Goal: Complete application form

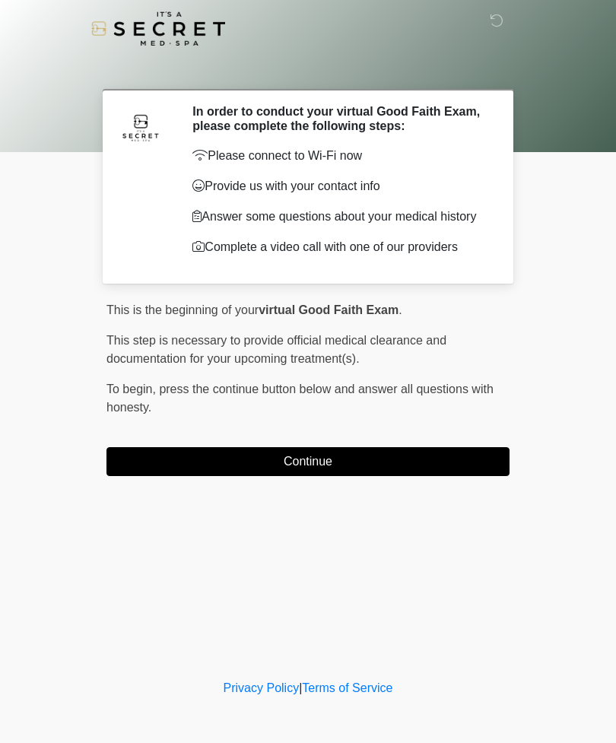
click at [400, 472] on button "Continue" at bounding box center [308, 461] width 403 height 29
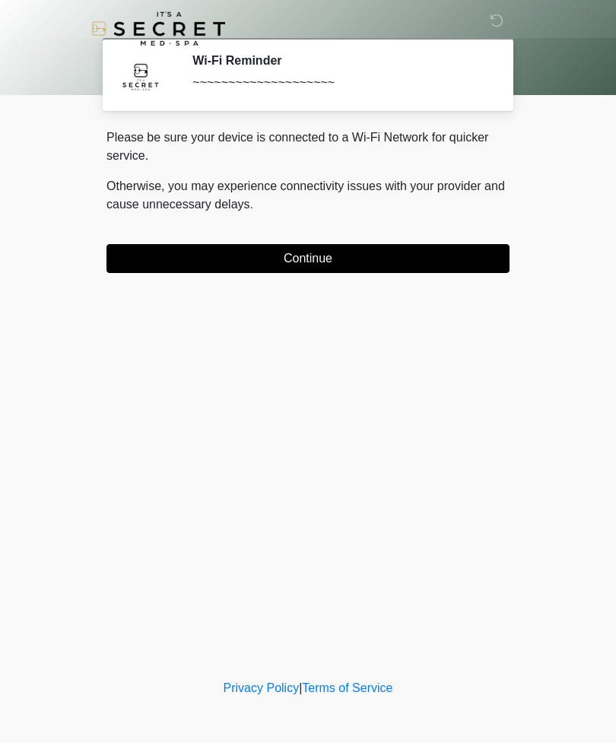
click at [423, 259] on button "Continue" at bounding box center [308, 258] width 403 height 29
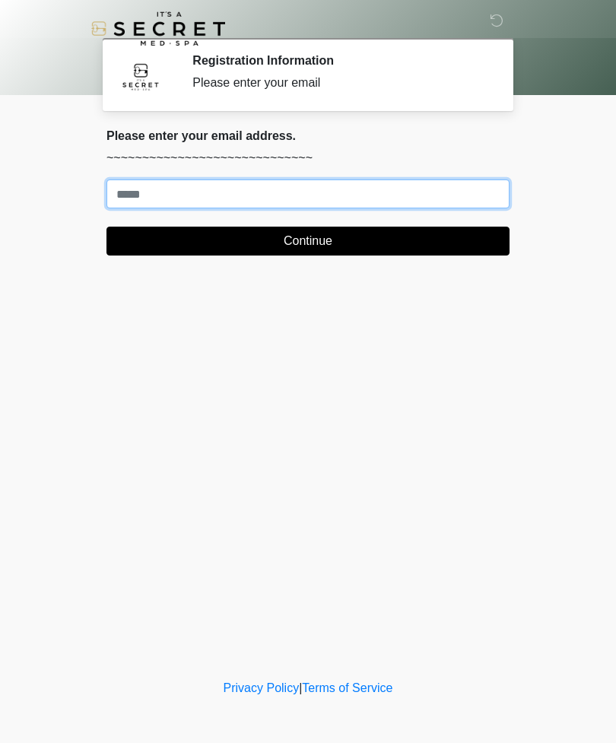
click at [457, 197] on input "Where should we email your treatment plan?" at bounding box center [308, 194] width 403 height 29
click at [308, 241] on button "Continue" at bounding box center [308, 241] width 403 height 29
type input "**********"
click at [369, 244] on button "Continue" at bounding box center [308, 241] width 403 height 29
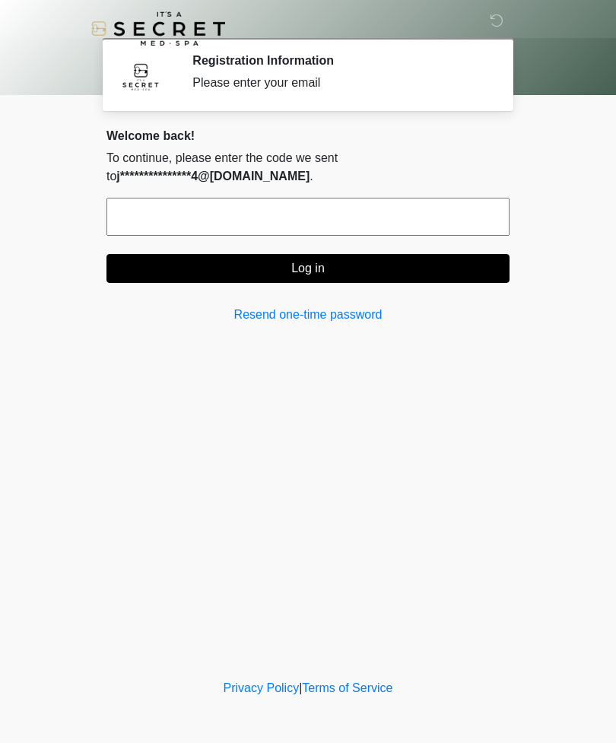
click at [323, 225] on input "text" at bounding box center [308, 217] width 403 height 38
type input "******"
click at [387, 261] on button "Log in" at bounding box center [308, 268] width 403 height 29
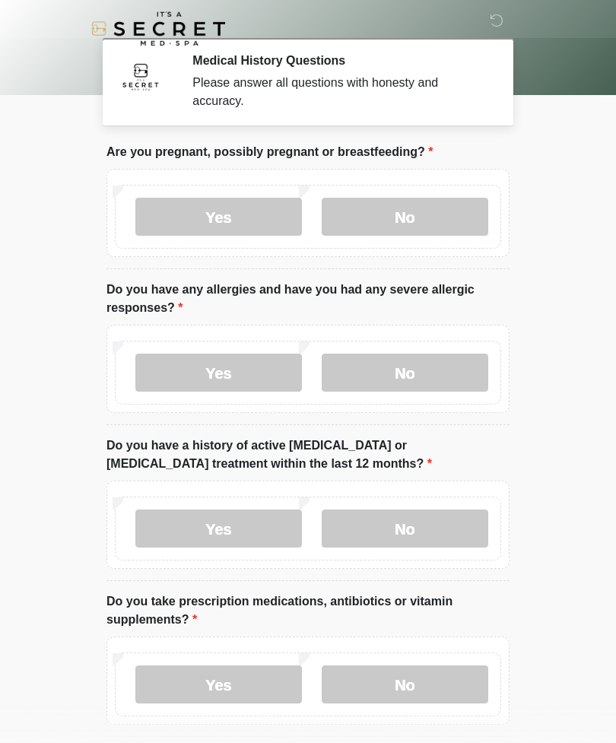
click at [447, 213] on label "No" at bounding box center [405, 217] width 167 height 38
click at [431, 376] on label "No" at bounding box center [405, 373] width 167 height 38
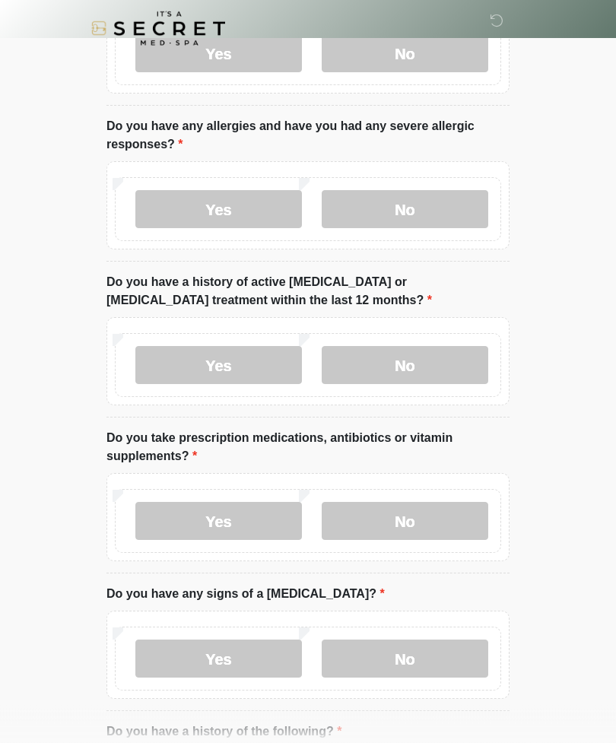
click at [446, 365] on label "No" at bounding box center [405, 366] width 167 height 38
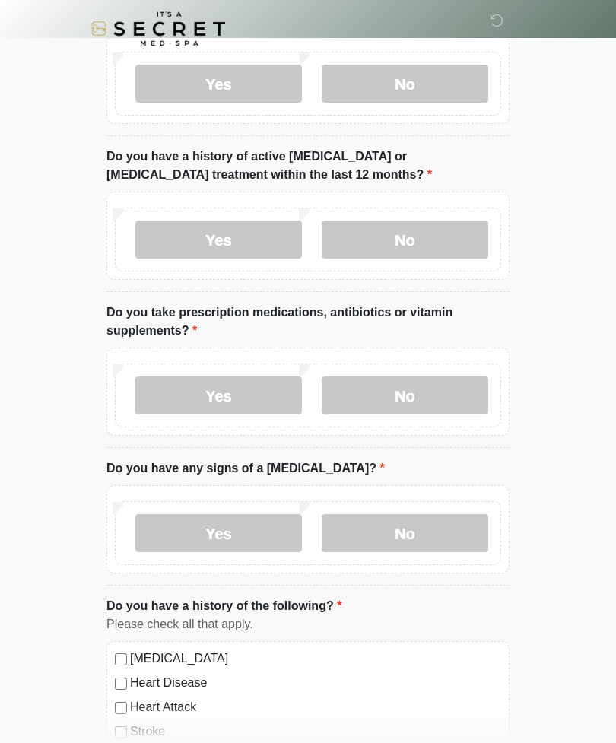
scroll to position [296, 0]
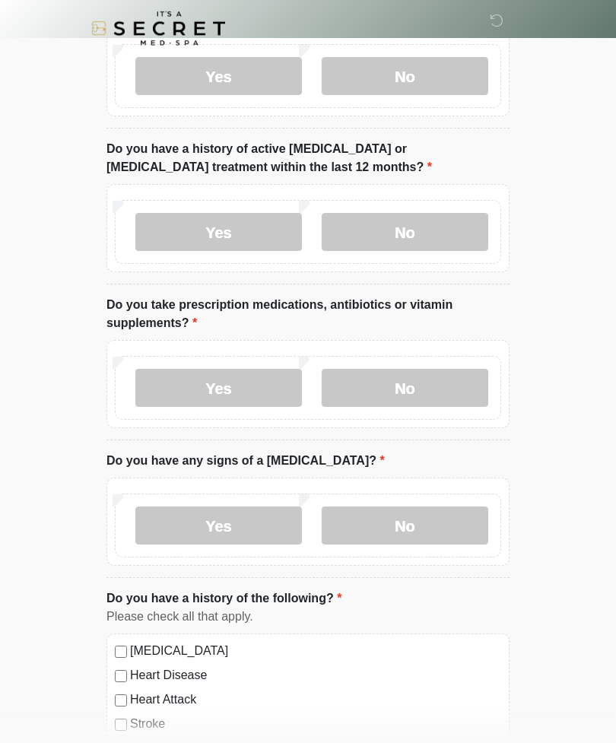
click at [452, 377] on label "No" at bounding box center [405, 389] width 167 height 38
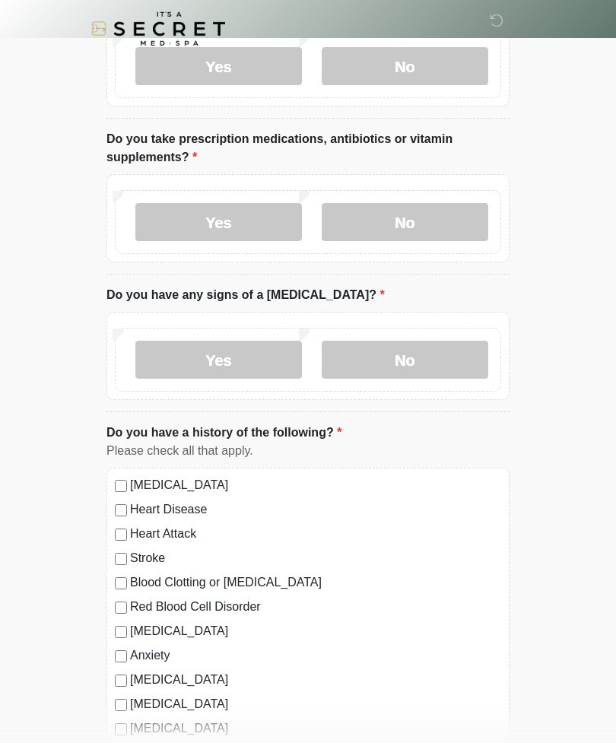
scroll to position [490, 0]
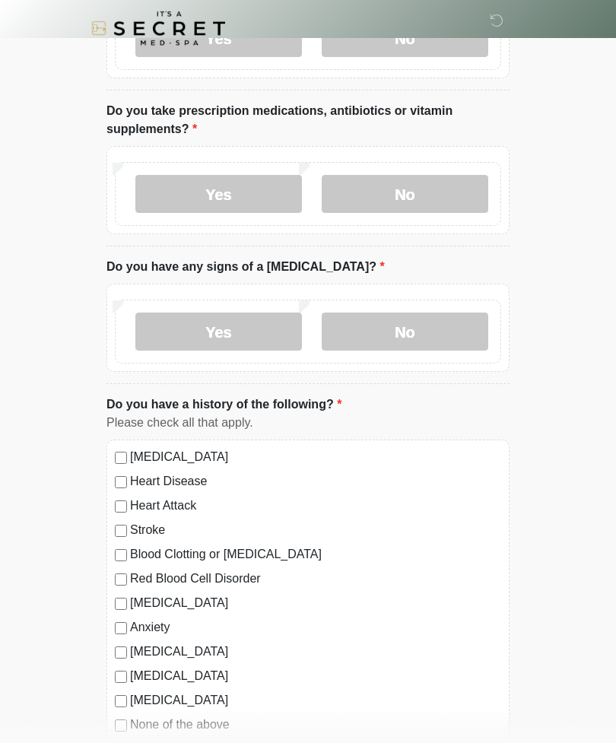
click at [449, 329] on label "No" at bounding box center [405, 333] width 167 height 38
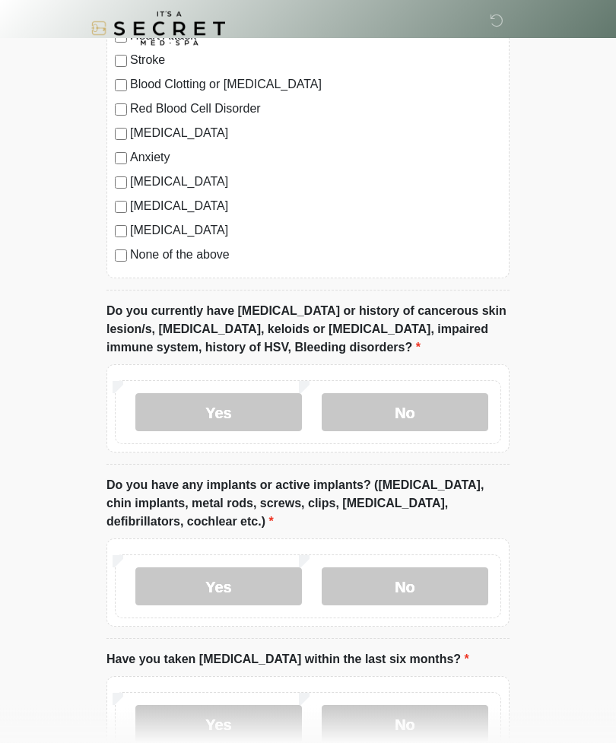
scroll to position [967, 0]
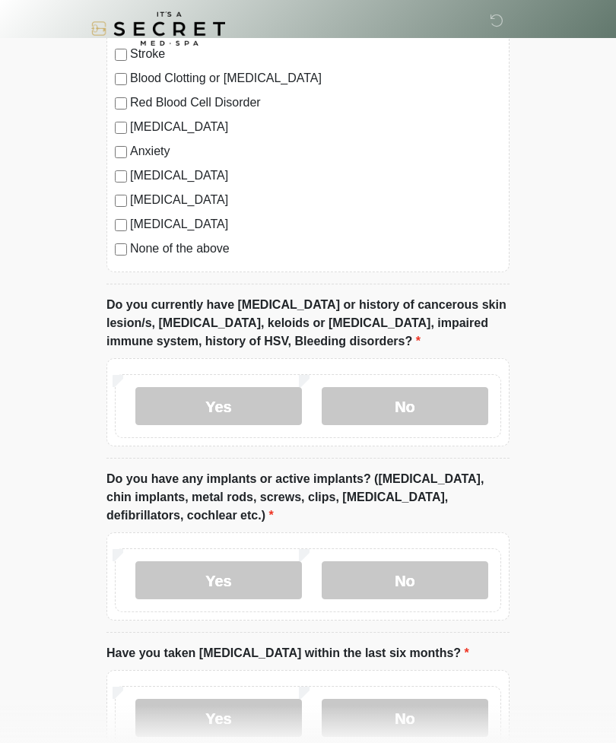
click at [456, 395] on label "No" at bounding box center [405, 406] width 167 height 38
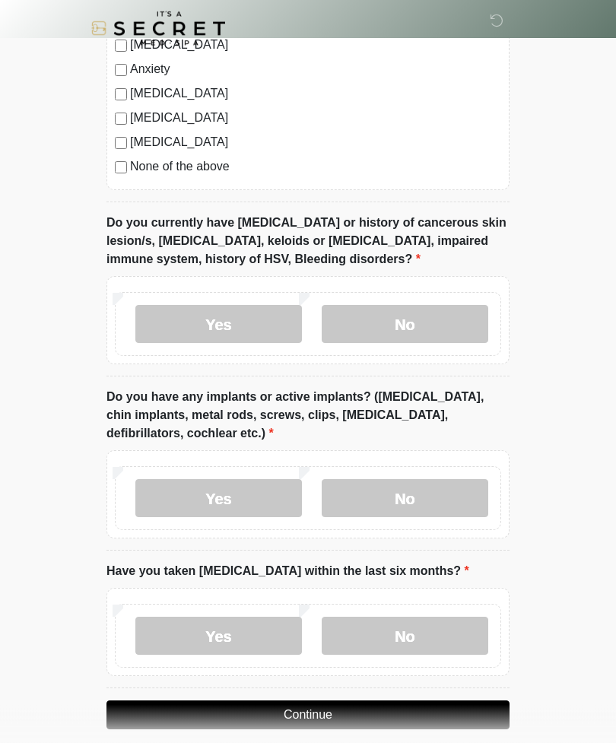
scroll to position [1066, 0]
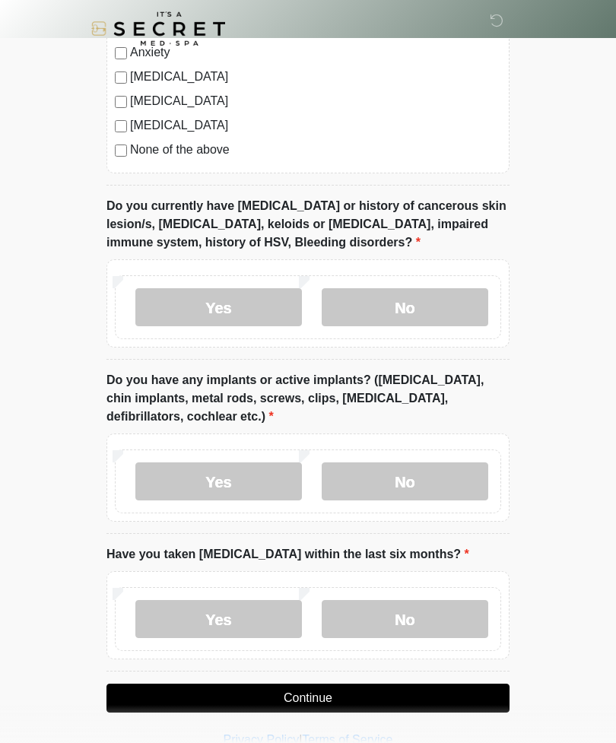
click at [251, 473] on label "Yes" at bounding box center [218, 482] width 167 height 38
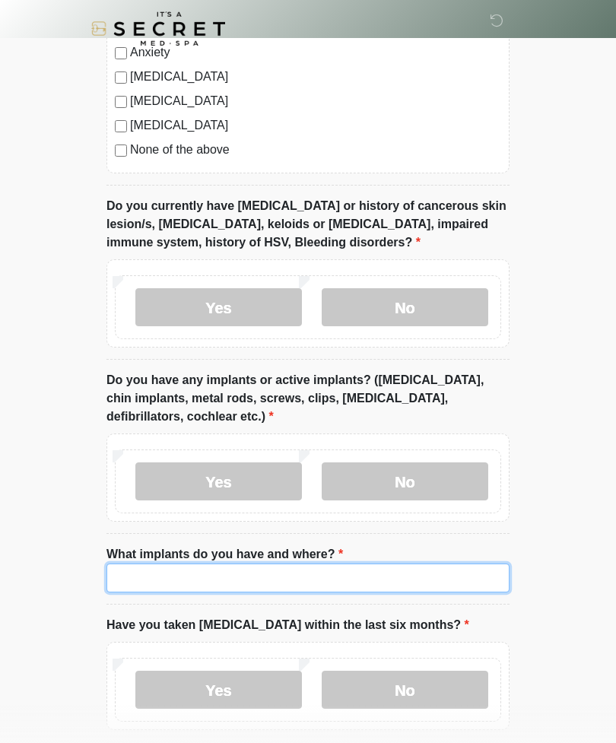
click at [365, 572] on input "What implants do you have and where?" at bounding box center [308, 578] width 403 height 29
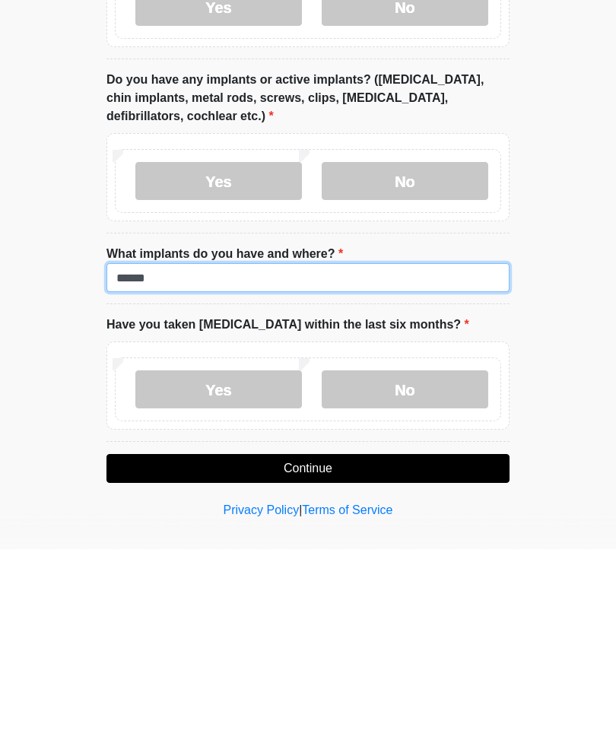
type input "******"
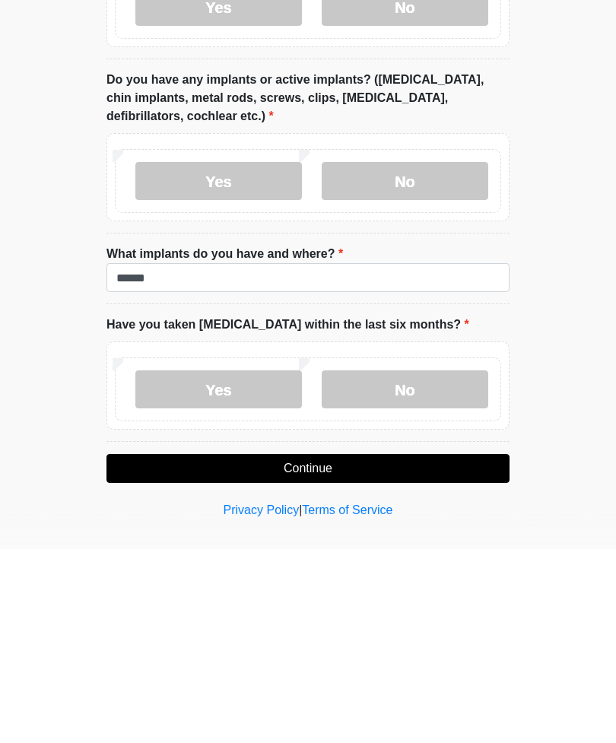
click at [446, 565] on label "No" at bounding box center [405, 584] width 167 height 38
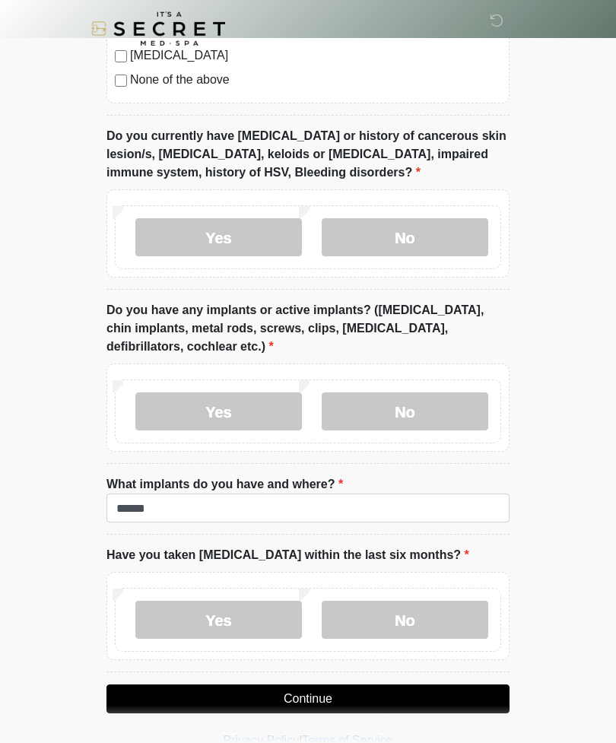
click at [394, 699] on button "Continue" at bounding box center [308, 699] width 403 height 29
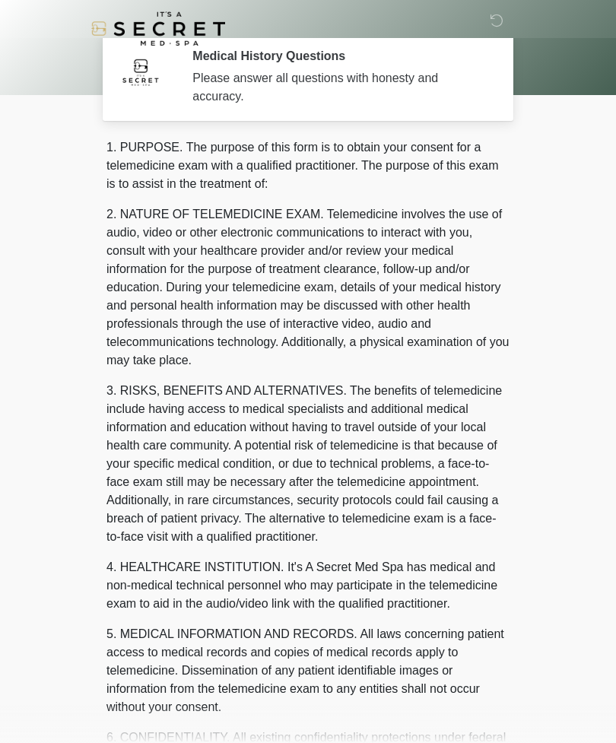
scroll to position [0, 0]
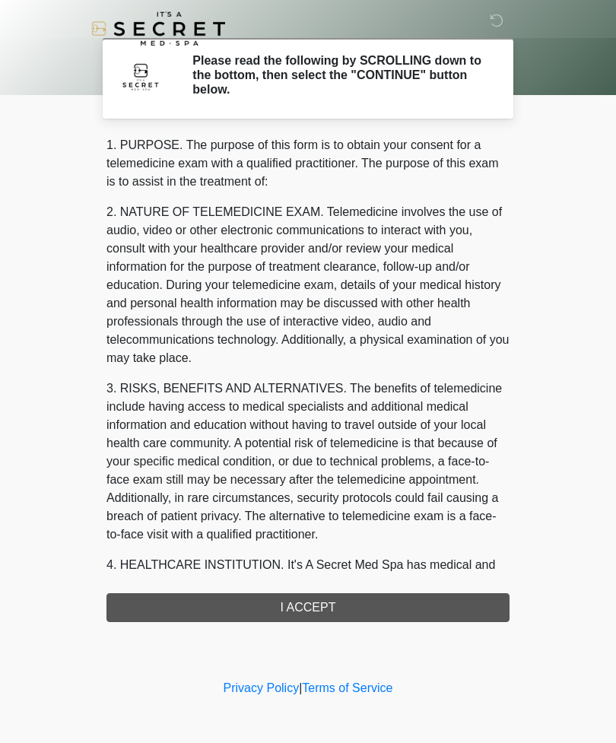
click at [392, 600] on div "1. PURPOSE. The purpose of this form is to obtain your consent for a telemedici…" at bounding box center [308, 379] width 403 height 486
click at [324, 607] on div "1. PURPOSE. The purpose of this form is to obtain your consent for a telemedici…" at bounding box center [308, 379] width 403 height 486
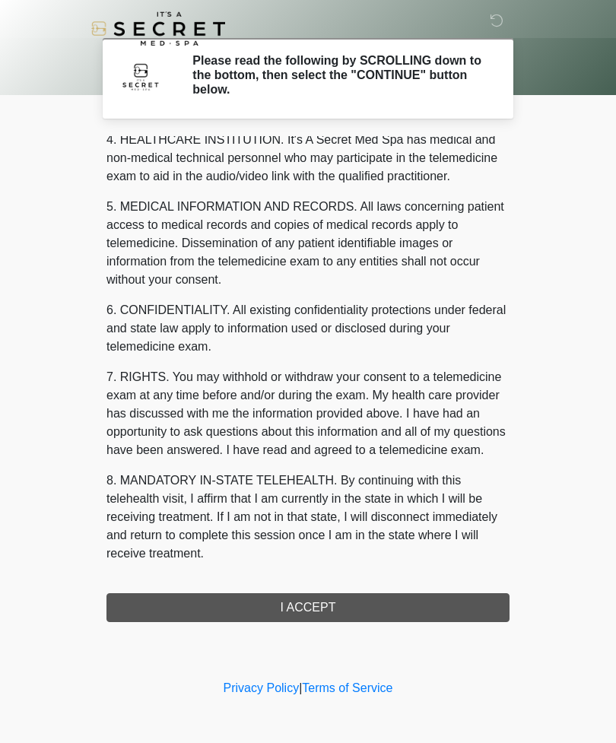
click at [319, 606] on button "I ACCEPT" at bounding box center [308, 608] width 403 height 29
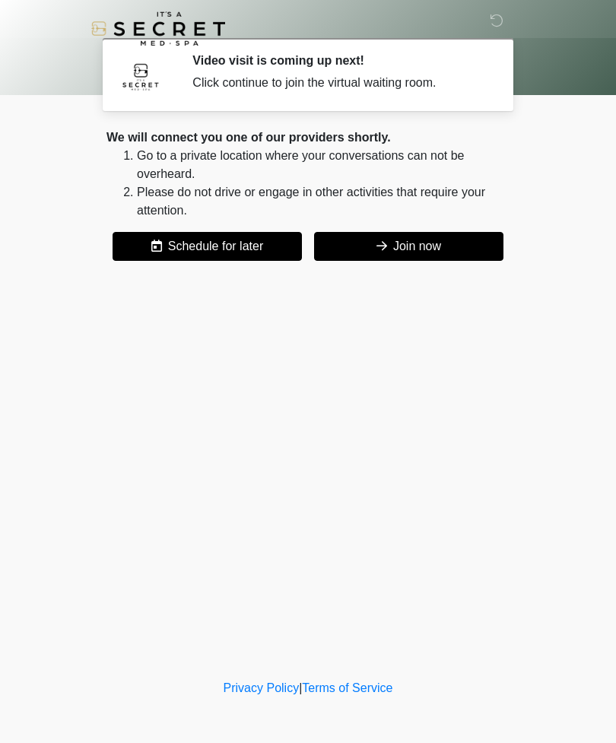
click at [442, 247] on button "Join now" at bounding box center [408, 246] width 189 height 29
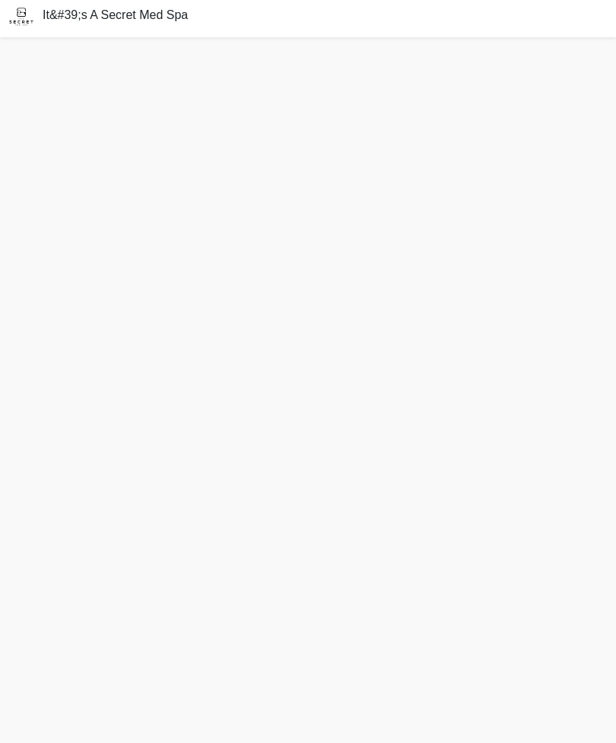
scroll to position [11, 0]
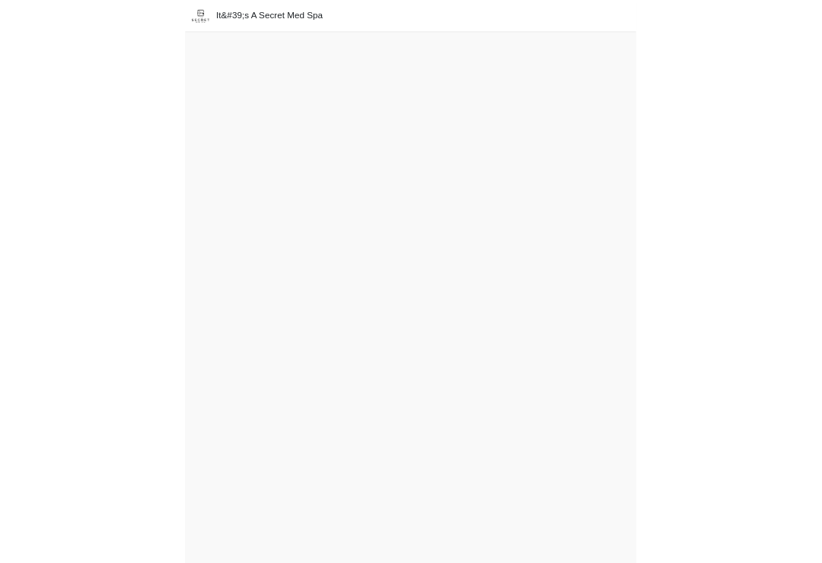
scroll to position [24, 0]
